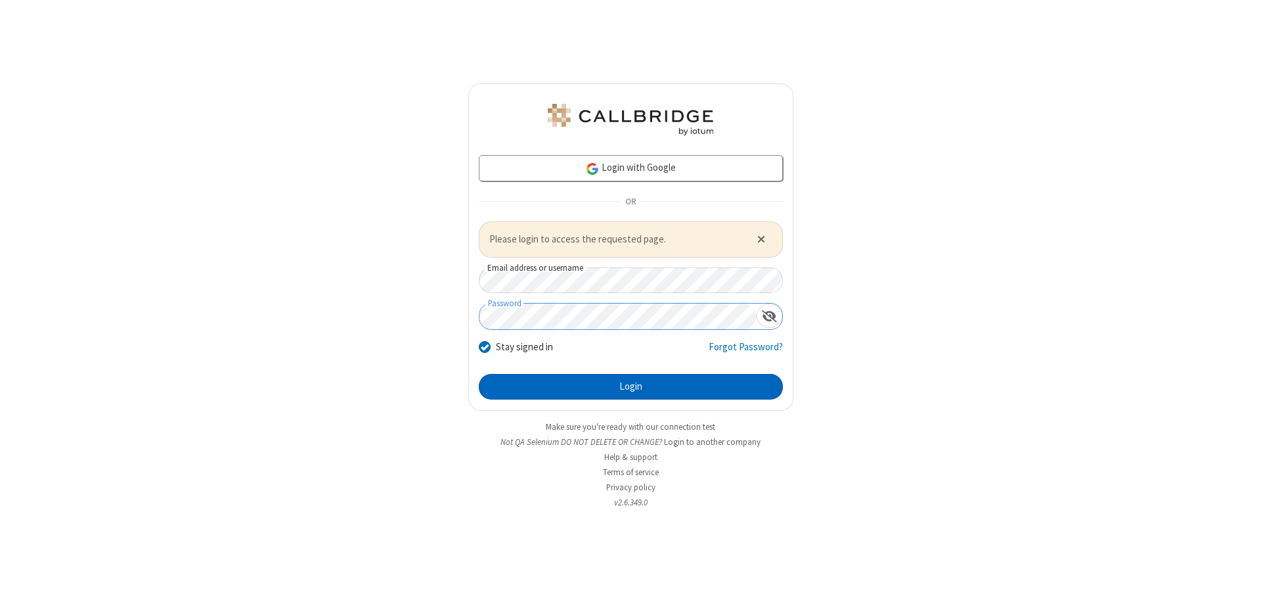
click at [631, 386] on button "Login" at bounding box center [631, 387] width 304 height 26
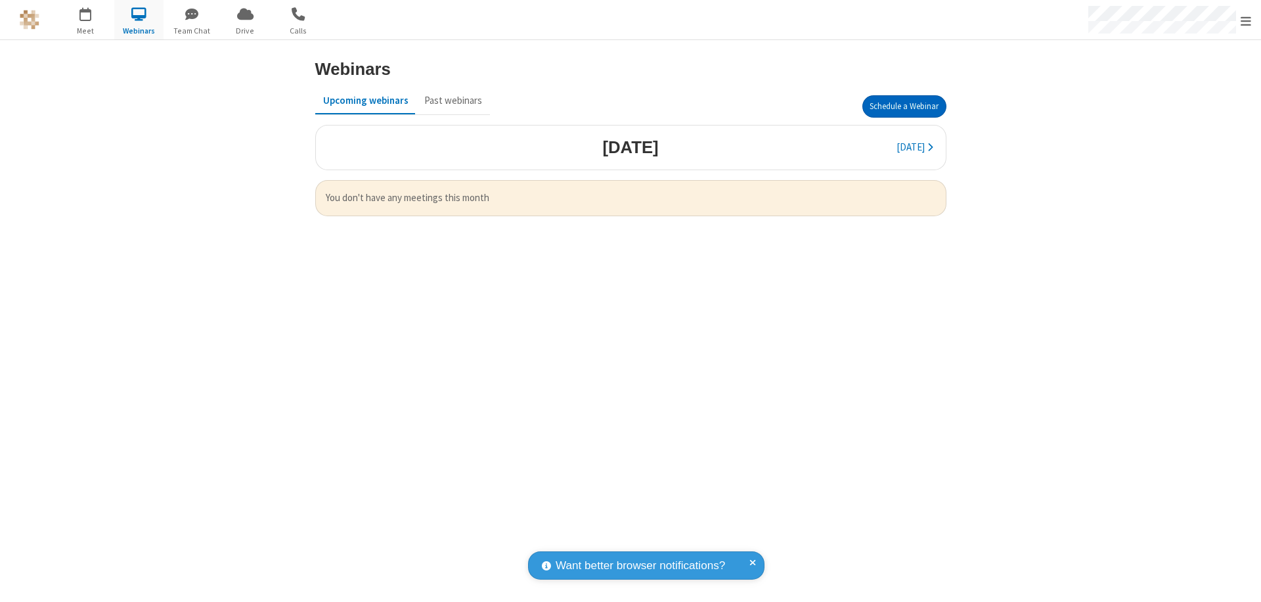
click at [904, 106] on button "Schedule a Webinar" at bounding box center [905, 106] width 84 height 22
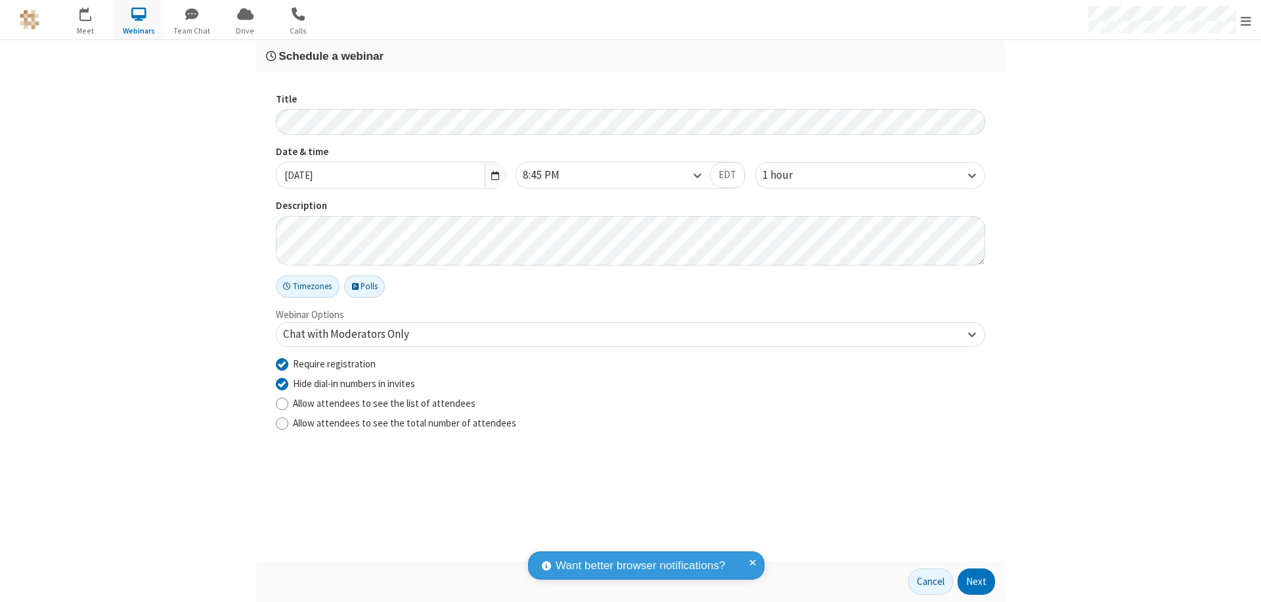
click at [282, 363] on input "Require registration" at bounding box center [282, 364] width 12 height 14
checkbox input "false"
click at [977, 581] on button "Next" at bounding box center [976, 581] width 37 height 26
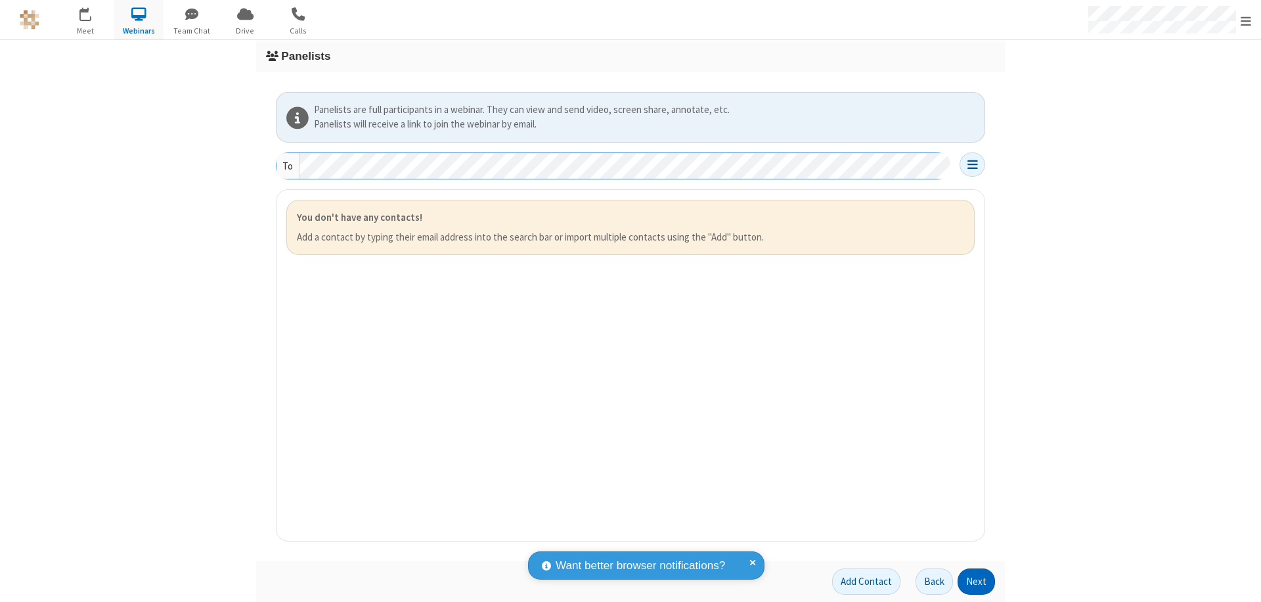
click at [977, 581] on button "Next" at bounding box center [976, 581] width 37 height 26
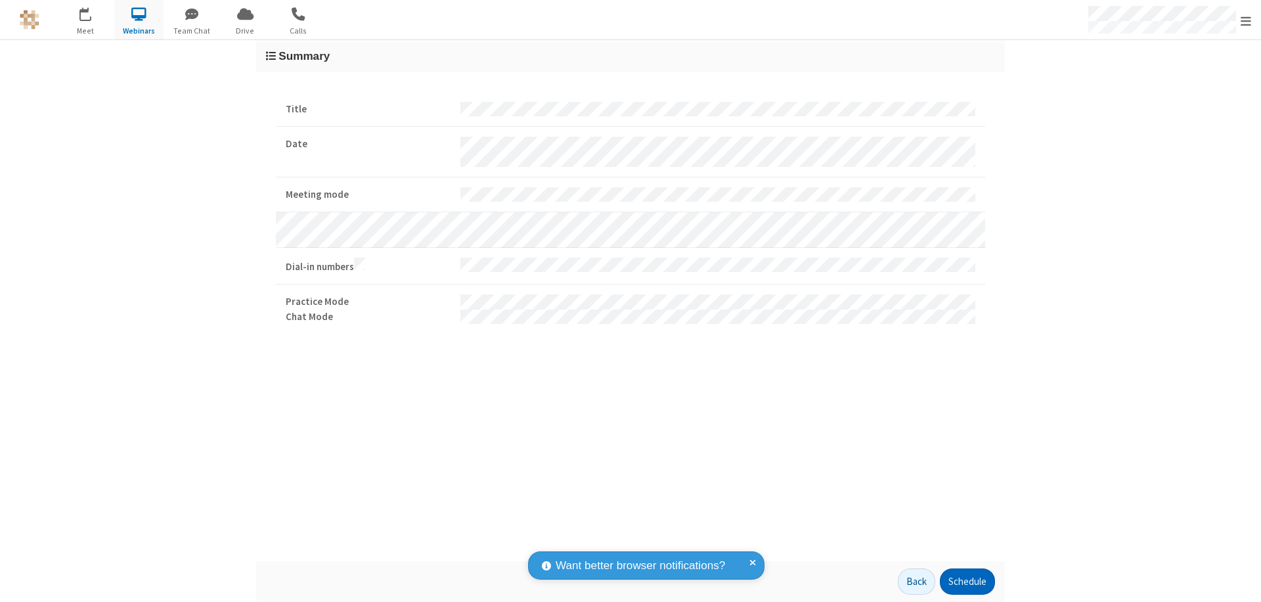
click at [967, 581] on button "Schedule" at bounding box center [967, 581] width 55 height 26
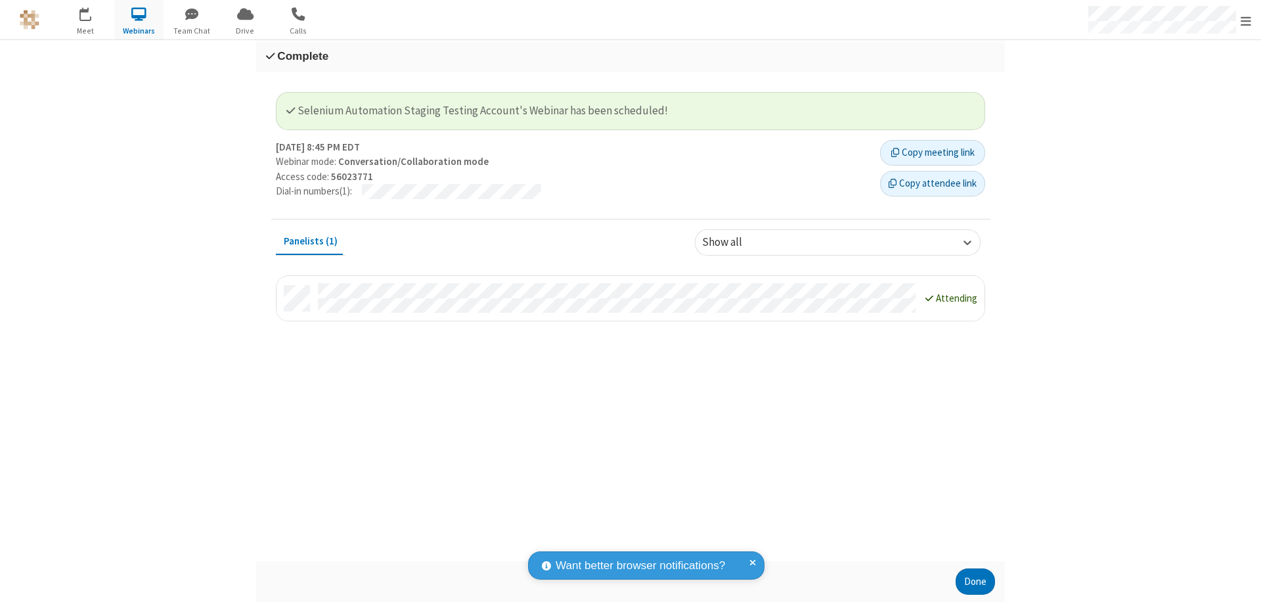
click at [976, 581] on button "Done" at bounding box center [975, 581] width 39 height 26
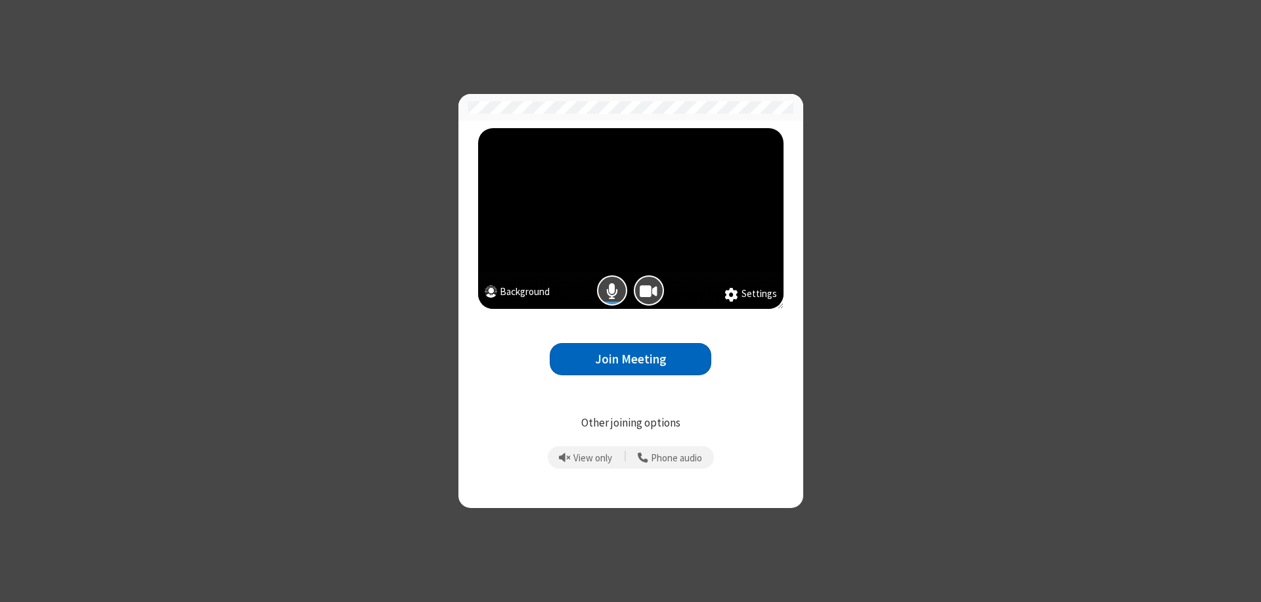
click at [631, 359] on button "Join Meeting" at bounding box center [631, 359] width 162 height 32
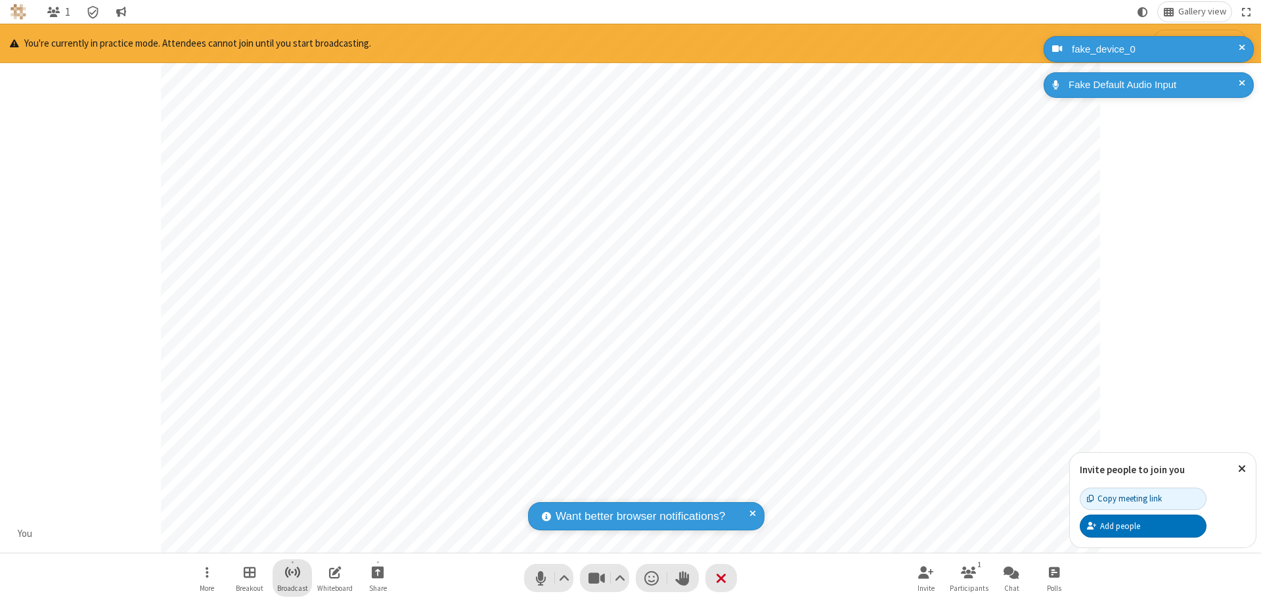
click at [292, 572] on span "Start broadcast" at bounding box center [292, 572] width 16 height 16
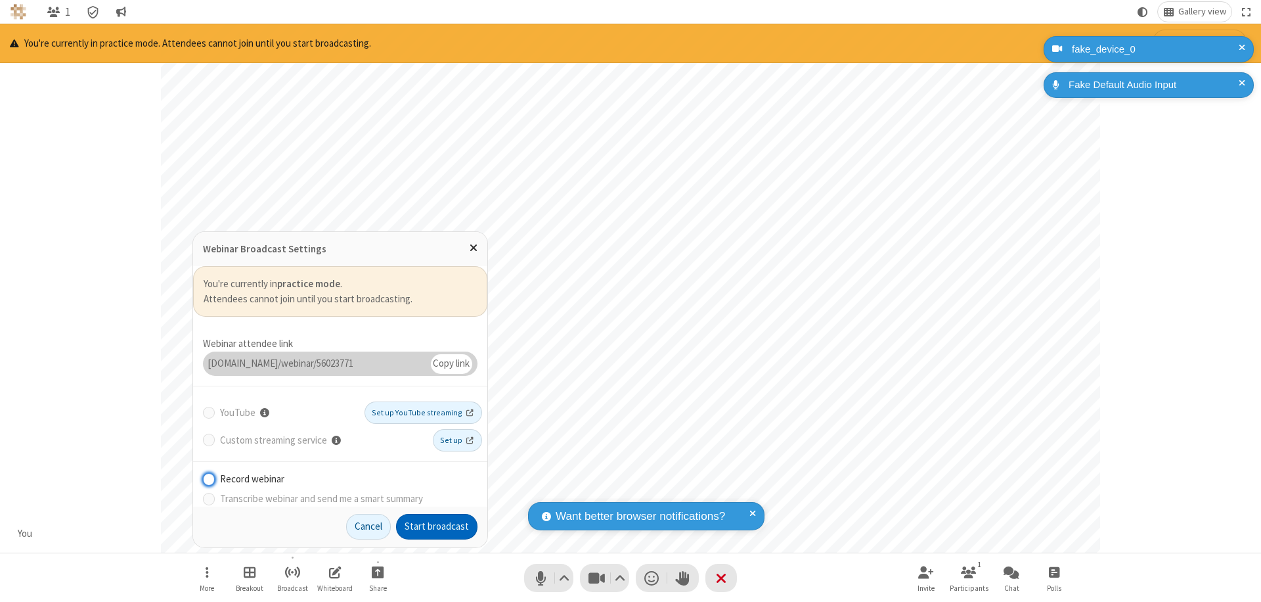
click at [437, 526] on button "Start broadcast" at bounding box center [436, 527] width 81 height 26
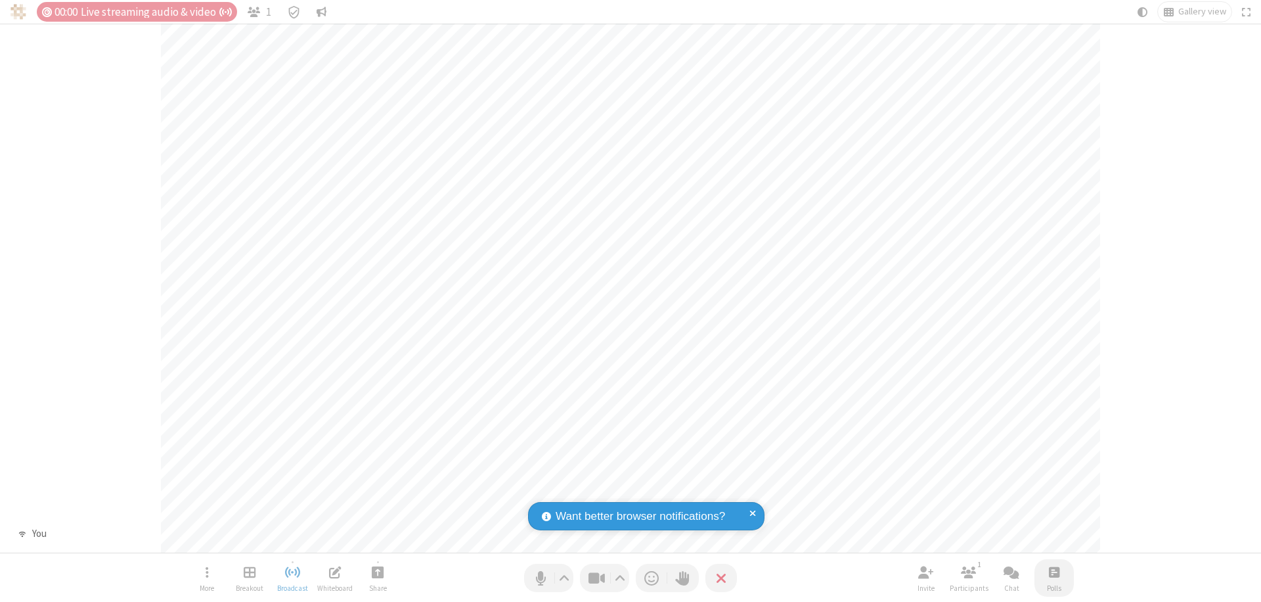
click at [1054, 572] on span "Open poll" at bounding box center [1054, 572] width 11 height 16
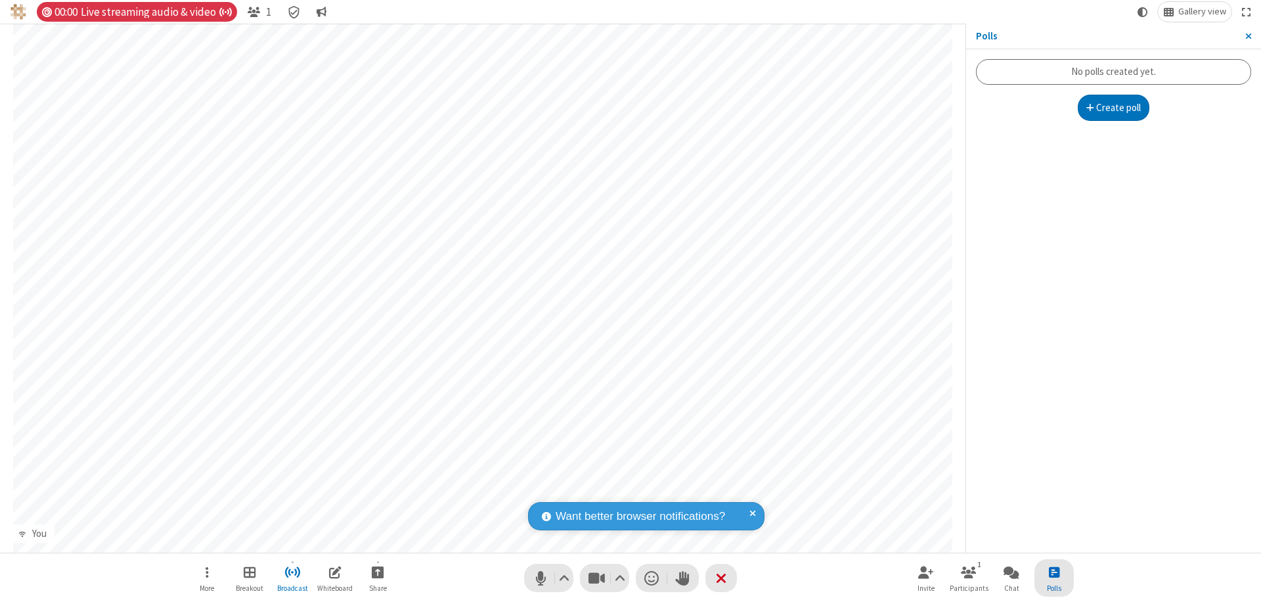
click at [1114, 108] on button "Create poll" at bounding box center [1114, 108] width 72 height 26
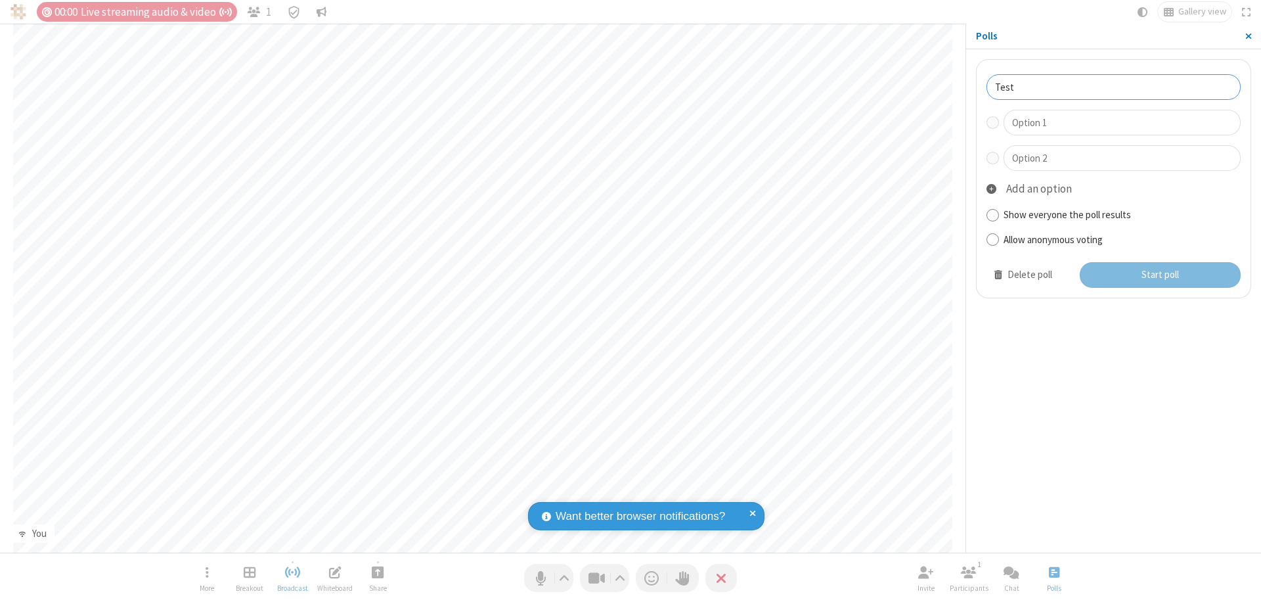
type input "Test"
type input "Yes"
type input "No"
click at [1160, 275] on button "Start poll" at bounding box center [1161, 275] width 162 height 26
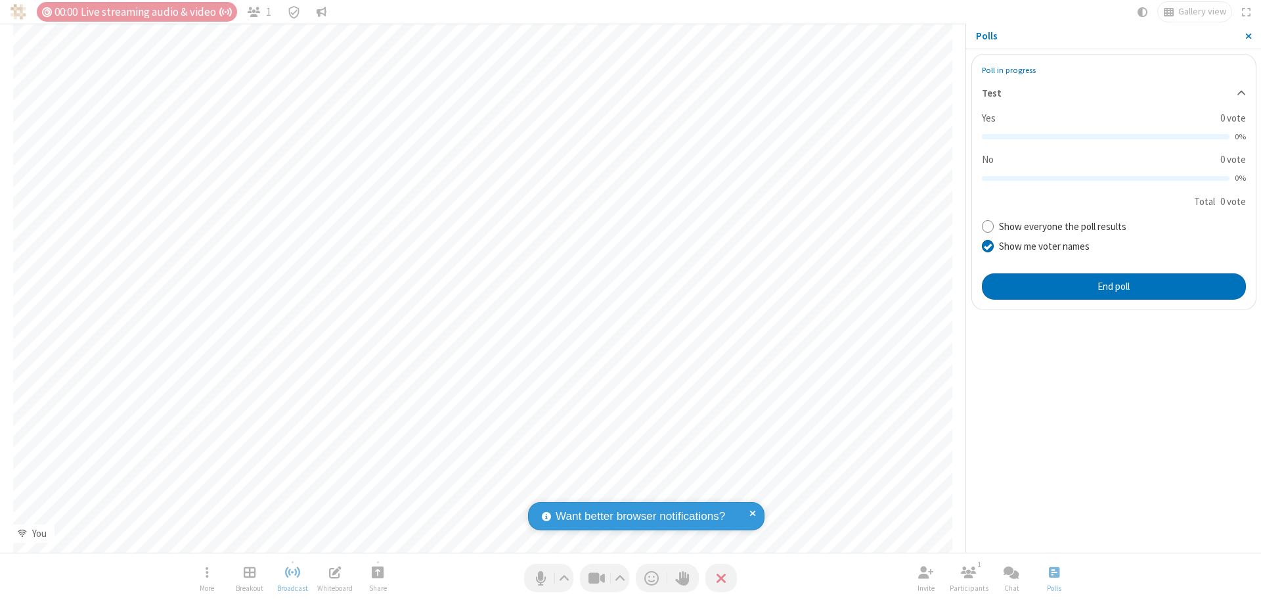
click at [1248, 36] on span "Close sidebar" at bounding box center [1249, 36] width 7 height 11
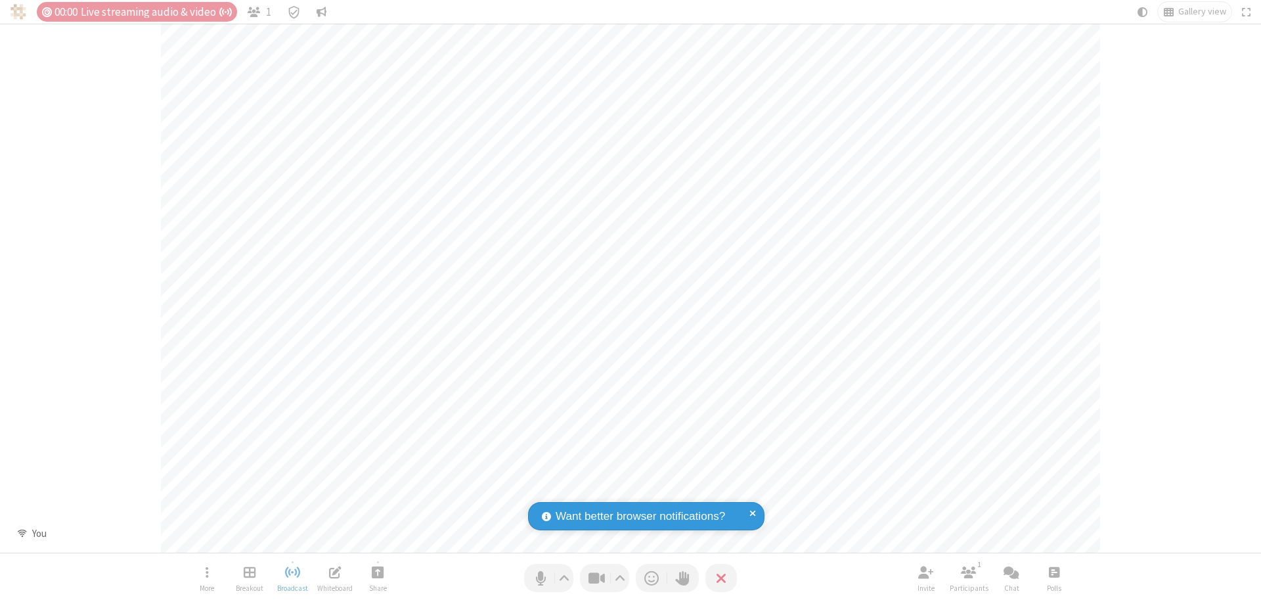
click at [1054, 572] on span "Open poll" at bounding box center [1054, 572] width 11 height 16
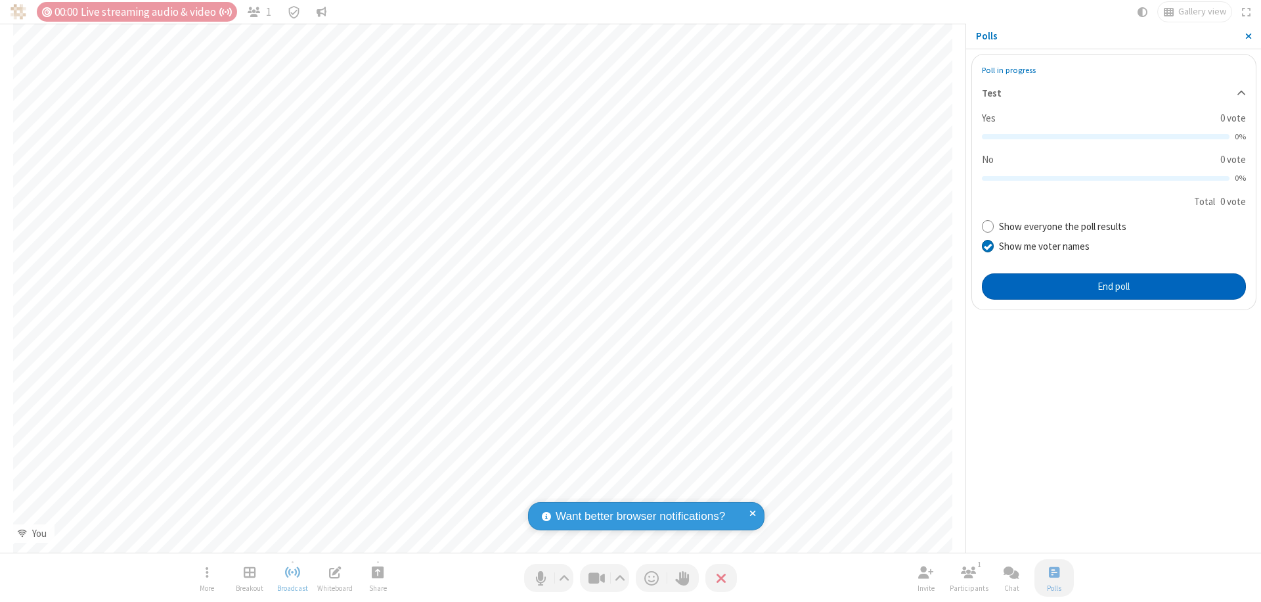
click at [1114, 286] on button "End poll" at bounding box center [1114, 286] width 264 height 26
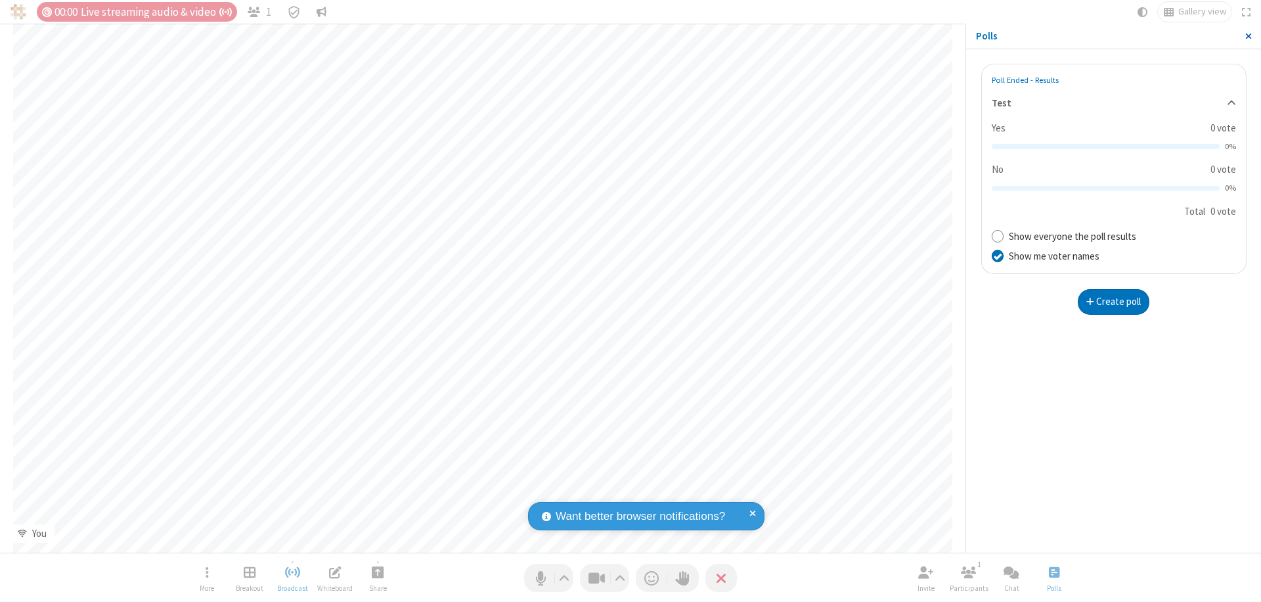
click at [1248, 36] on span "Close sidebar" at bounding box center [1249, 36] width 7 height 11
click at [1054, 572] on span "Open poll" at bounding box center [1054, 572] width 11 height 16
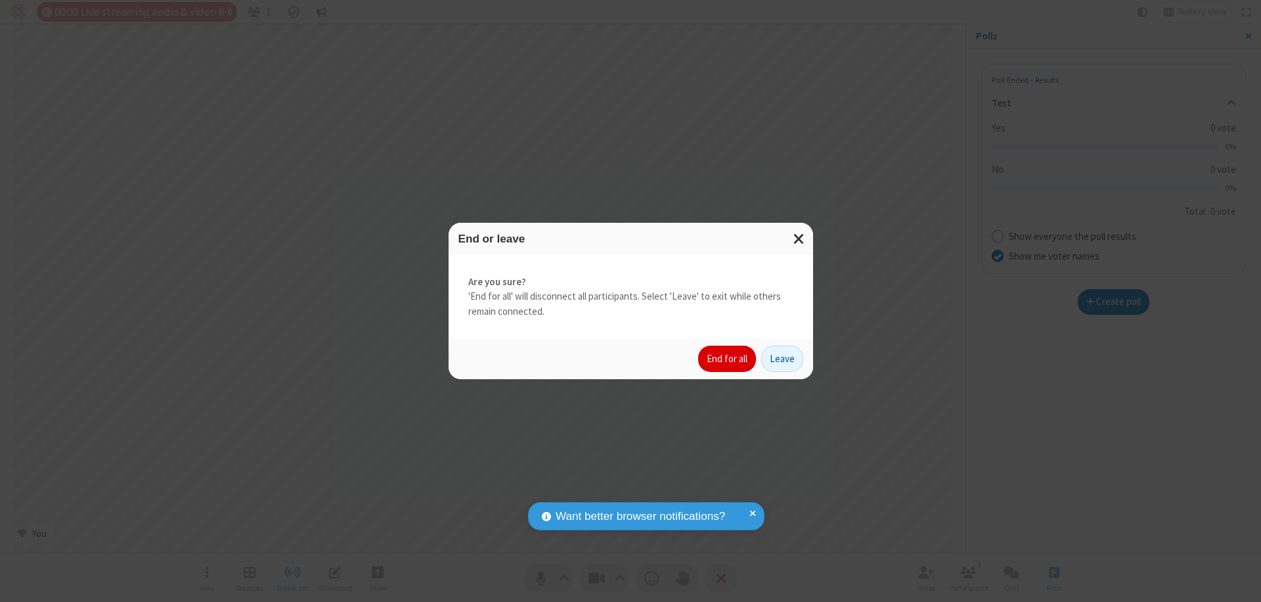
click at [728, 359] on button "End for all" at bounding box center [727, 359] width 58 height 26
